Goal: Find specific page/section

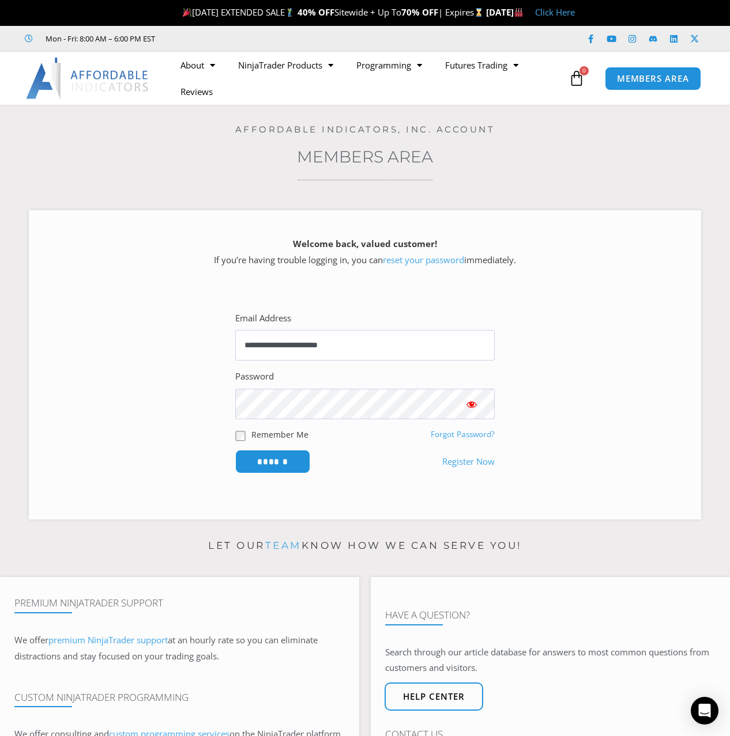
click at [235, 450] on input "******" at bounding box center [272, 462] width 75 height 24
